Goal: Obtain resource: Download file/media

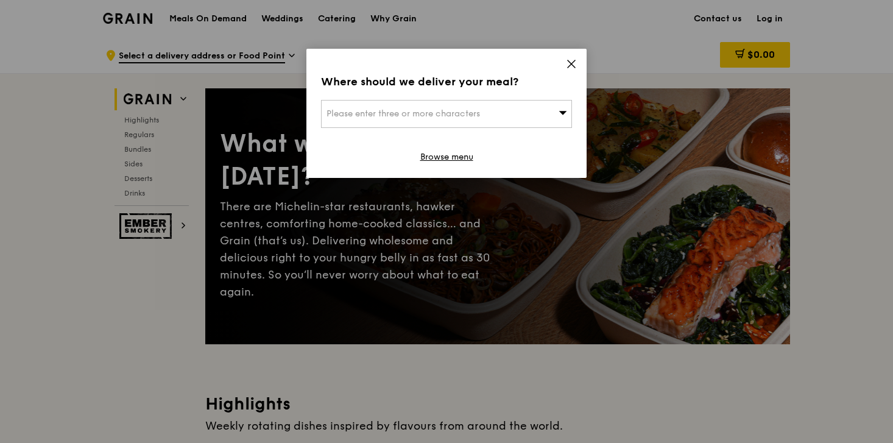
click at [573, 65] on icon at bounding box center [571, 63] width 7 height 7
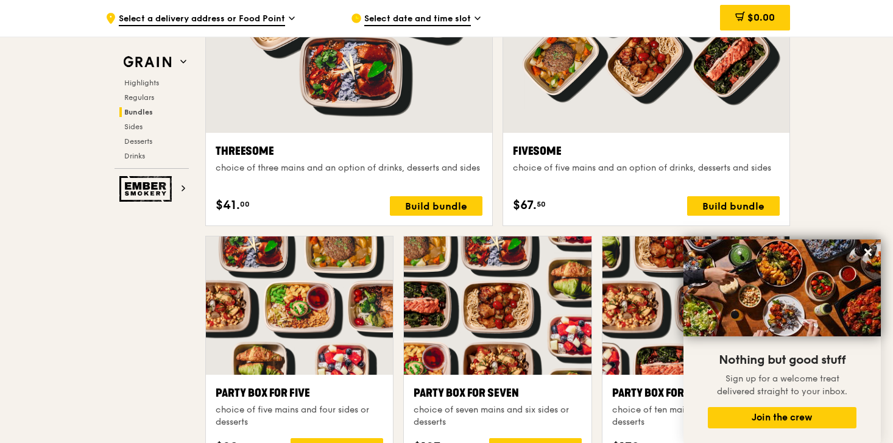
scroll to position [2239, 0]
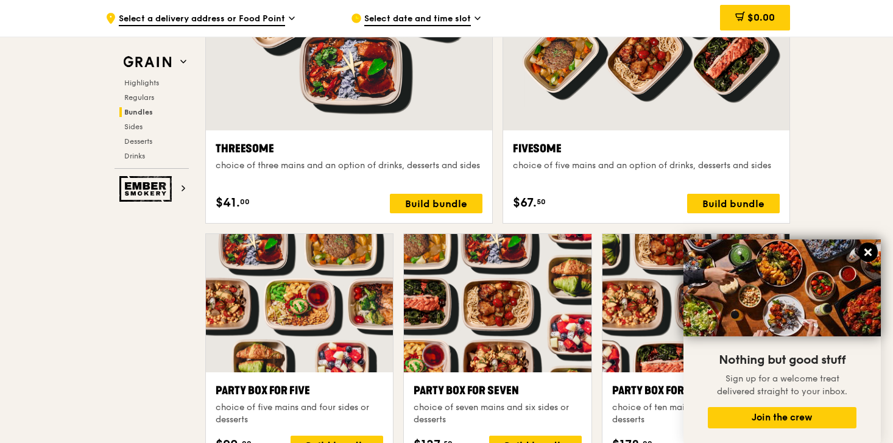
click at [866, 252] on icon at bounding box center [868, 252] width 7 height 7
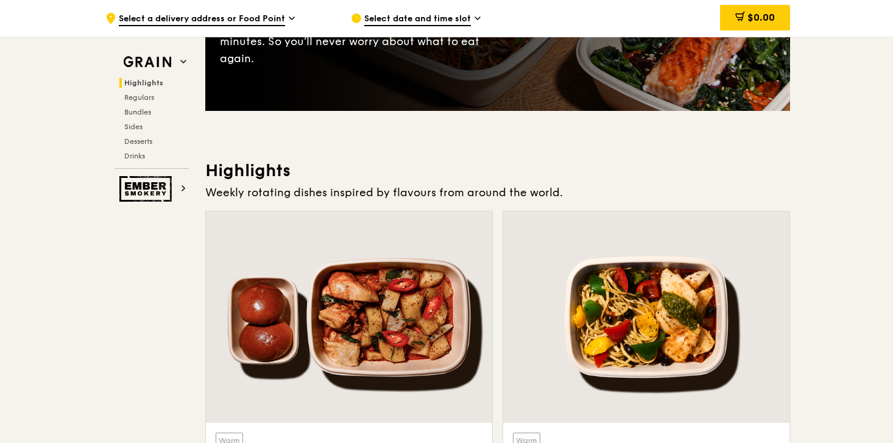
scroll to position [0, 0]
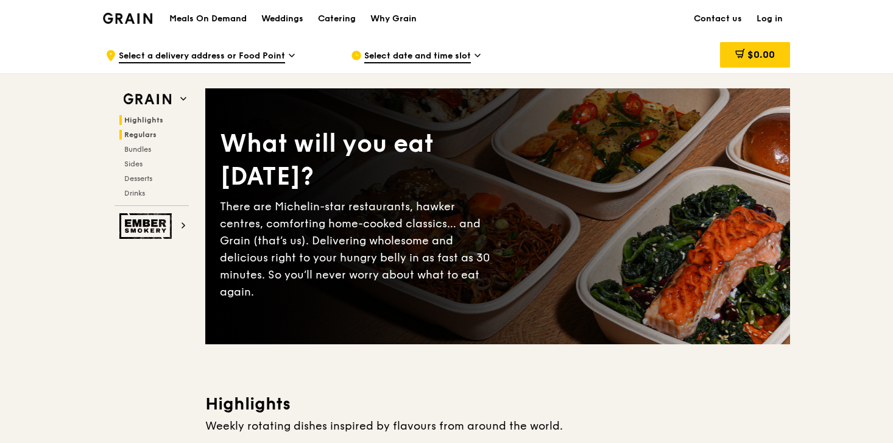
click at [150, 134] on span "Regulars" at bounding box center [140, 134] width 32 height 9
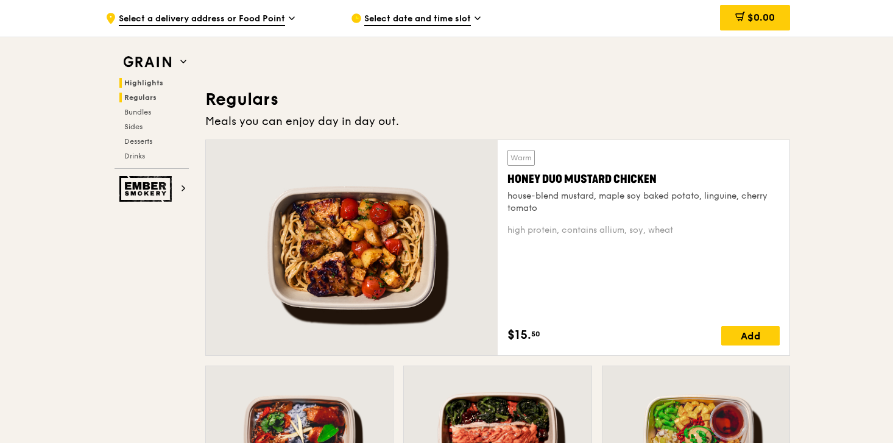
scroll to position [802, 0]
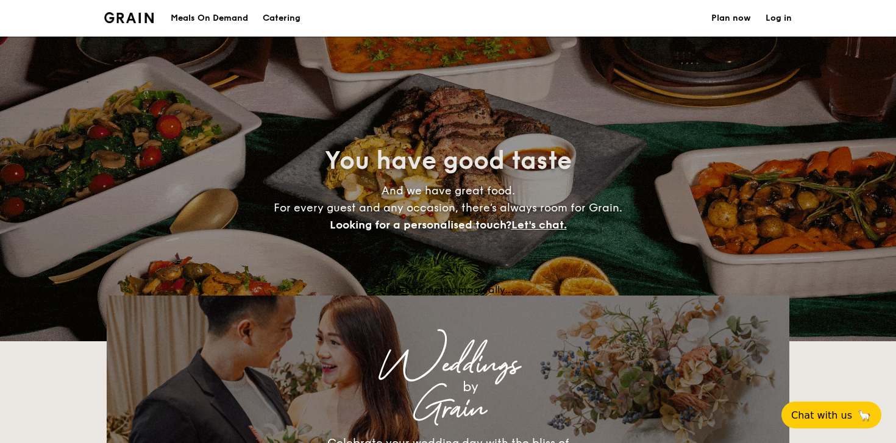
select select
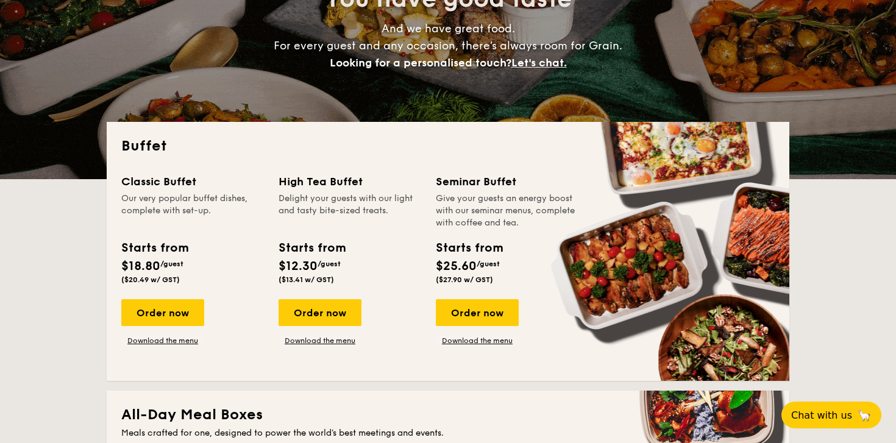
scroll to position [169, 0]
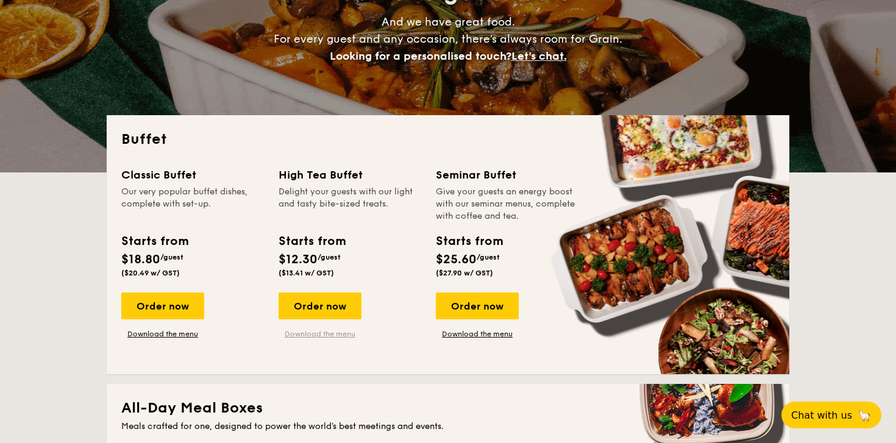
click at [317, 335] on link "Download the menu" at bounding box center [319, 334] width 83 height 10
